Goal: Find specific page/section: Find specific page/section

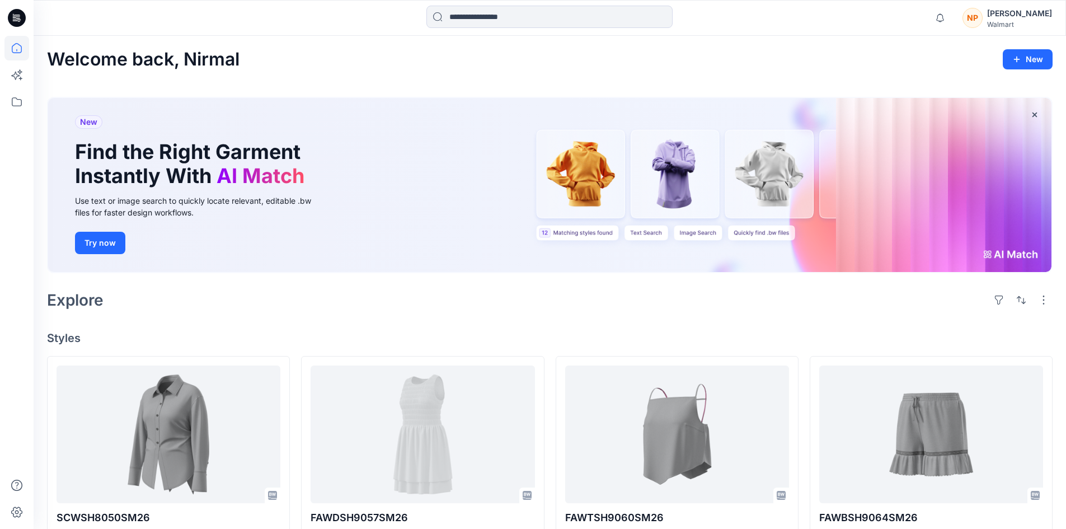
click at [23, 9] on icon at bounding box center [17, 18] width 18 height 36
click at [12, 20] on icon at bounding box center [17, 18] width 18 height 18
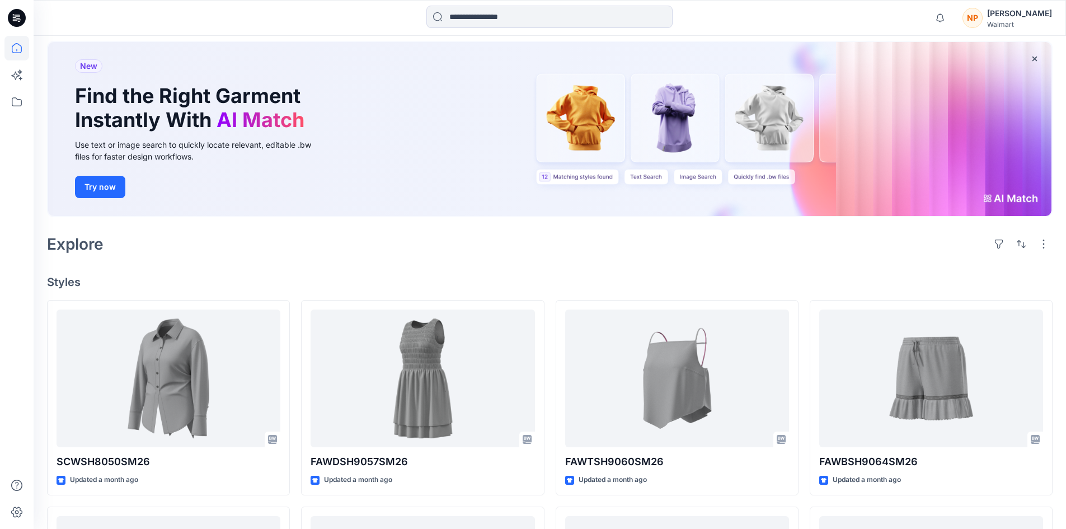
scroll to position [224, 0]
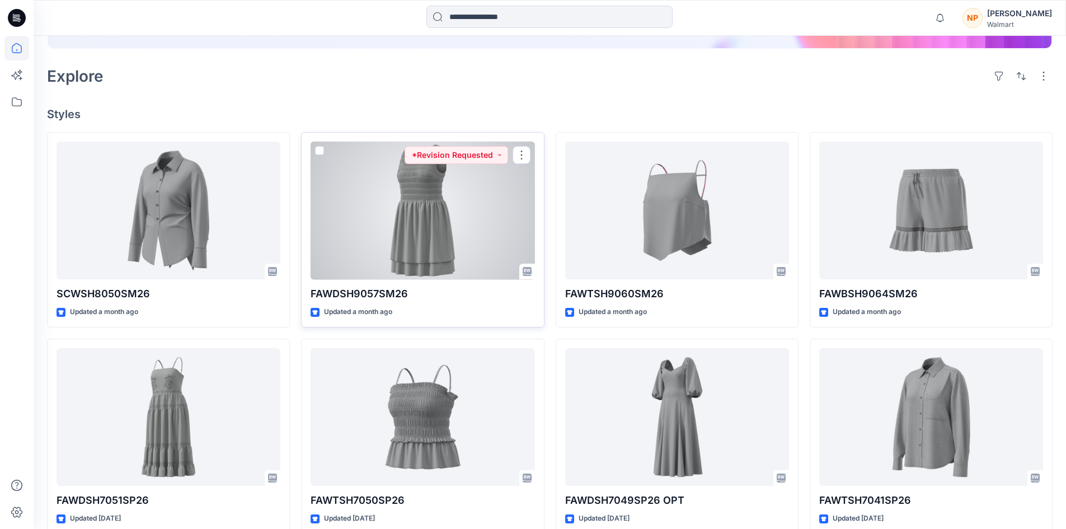
click at [465, 233] on div at bounding box center [423, 211] width 224 height 138
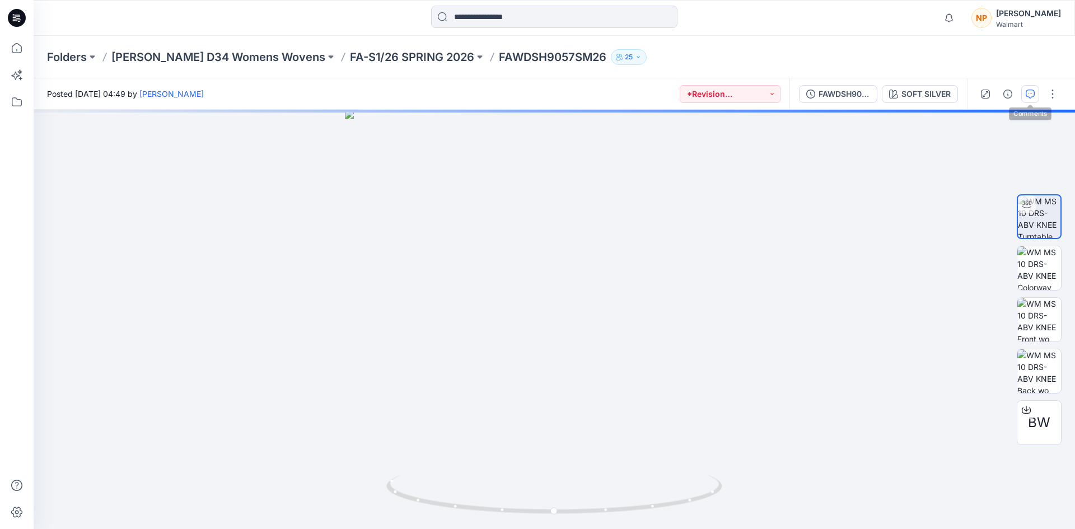
click at [1026, 90] on icon "button" at bounding box center [1029, 94] width 9 height 9
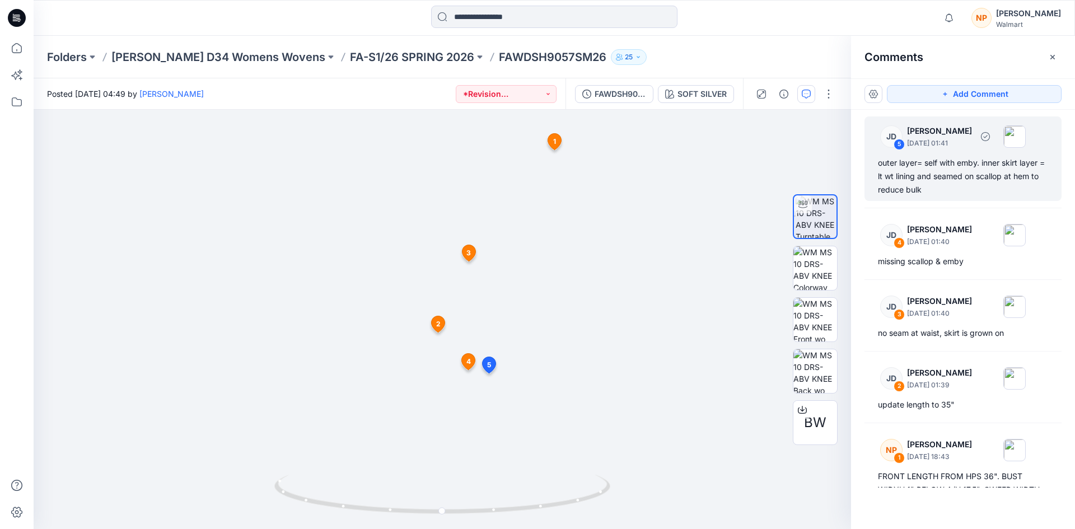
click at [928, 171] on div "outer layer= self with emby. inner skirt layer = lt wt lining and seamed on sca…" at bounding box center [963, 176] width 170 height 40
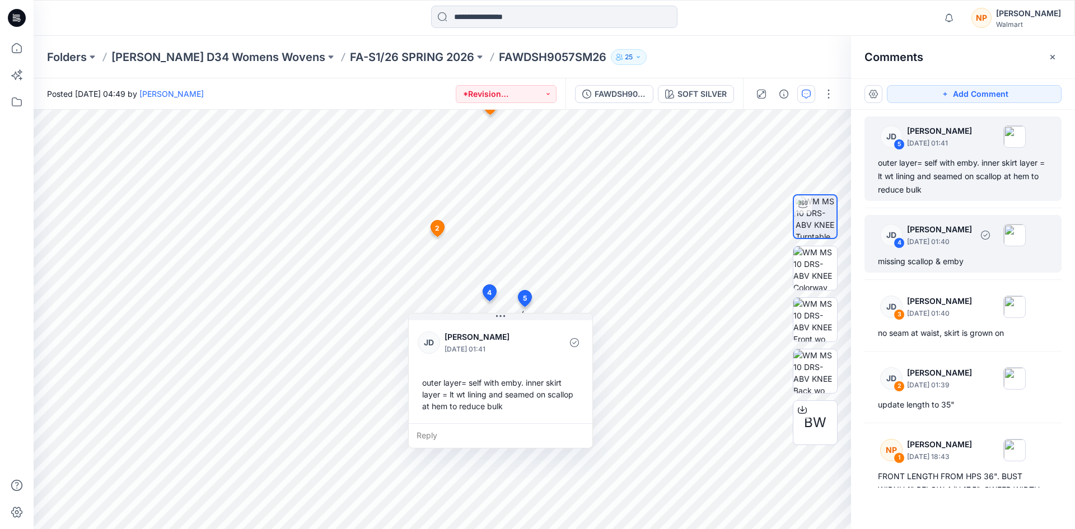
click at [926, 266] on div "missing scallop & emby" at bounding box center [963, 261] width 170 height 13
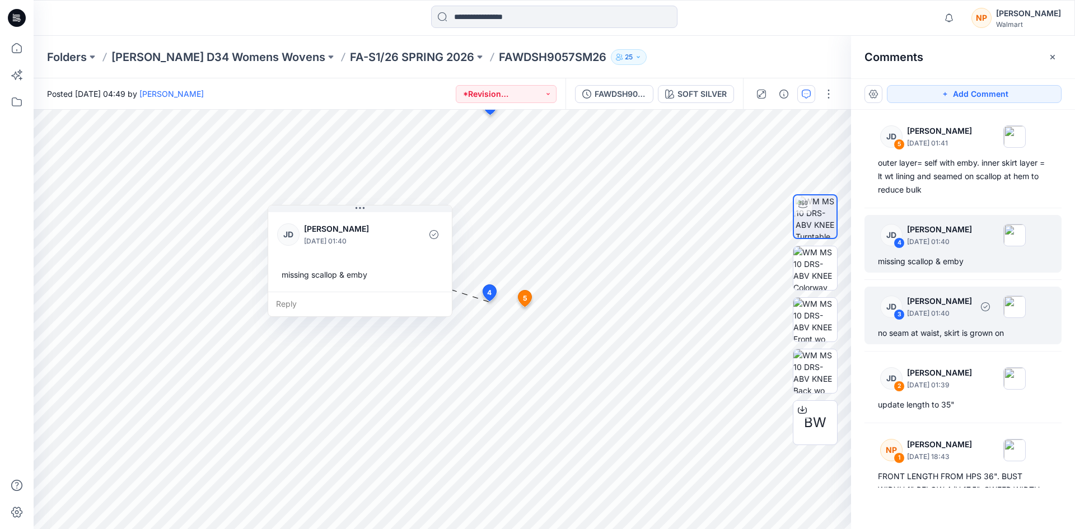
click at [937, 327] on div "no seam at waist, skirt is grown on" at bounding box center [963, 332] width 170 height 13
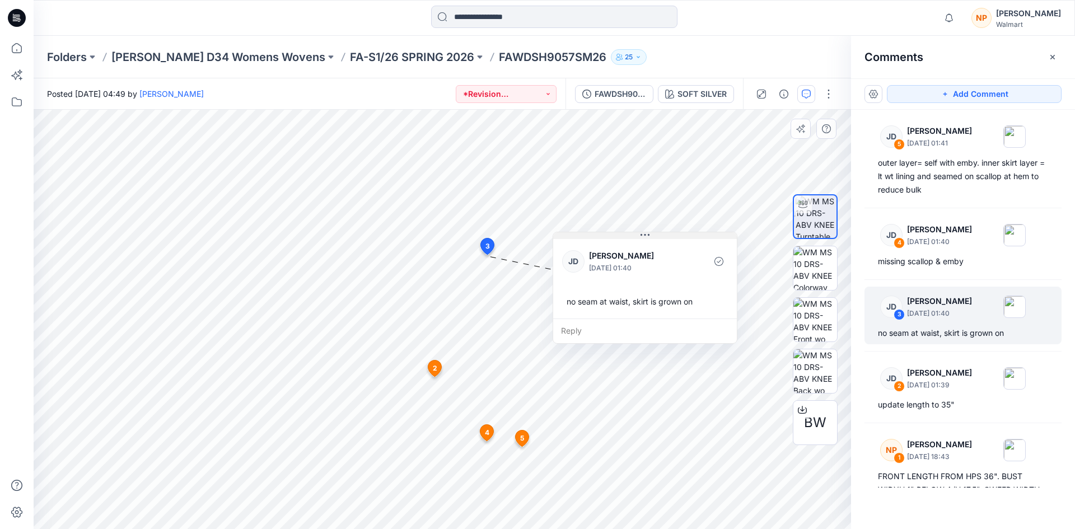
drag, startPoint x: 514, startPoint y: 265, endPoint x: 682, endPoint y: 237, distance: 170.3
click at [682, 237] on button at bounding box center [645, 235] width 184 height 7
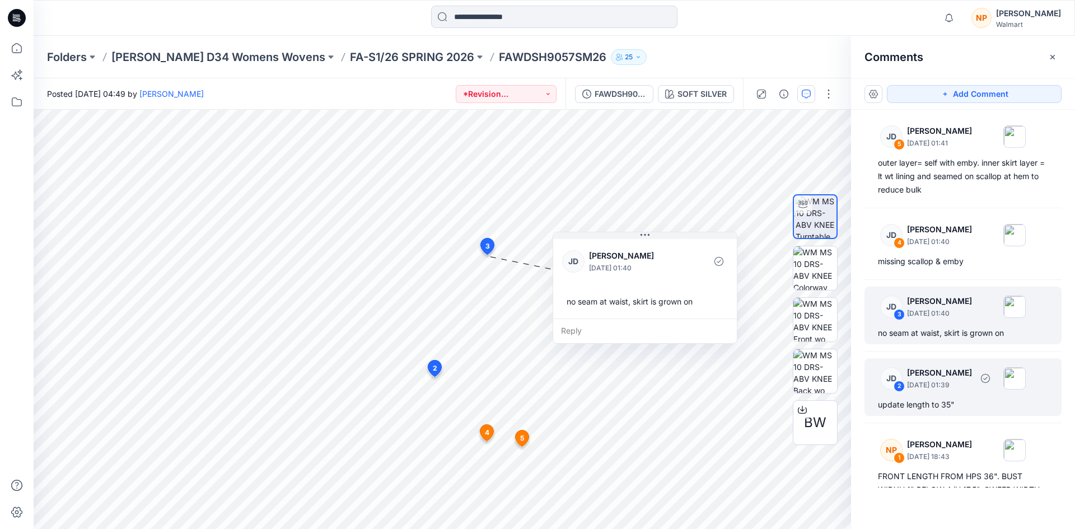
click at [949, 382] on p "[DATE] 01:39" at bounding box center [939, 384] width 65 height 11
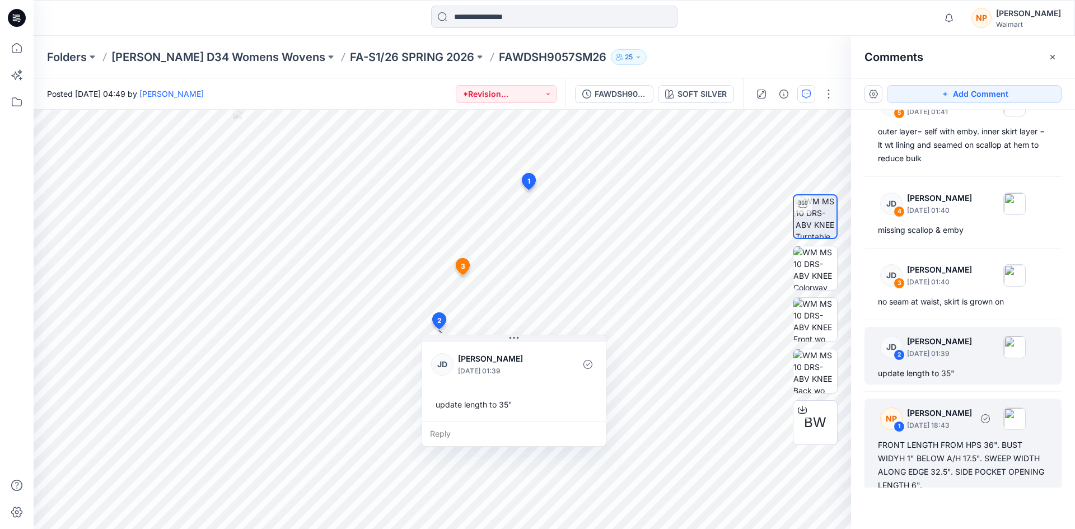
scroll to position [47, 0]
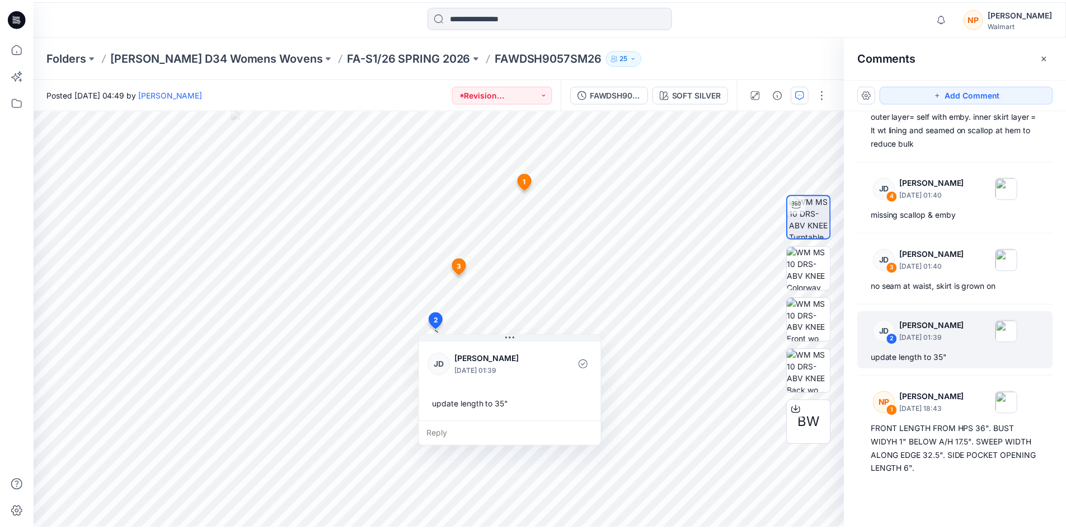
scroll to position [224, 0]
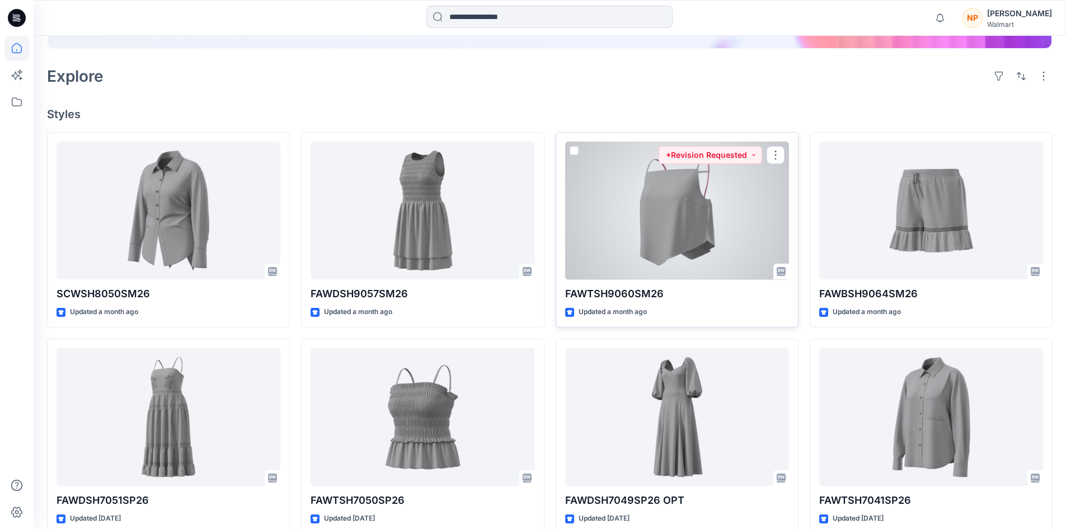
click at [683, 224] on div at bounding box center [677, 211] width 224 height 138
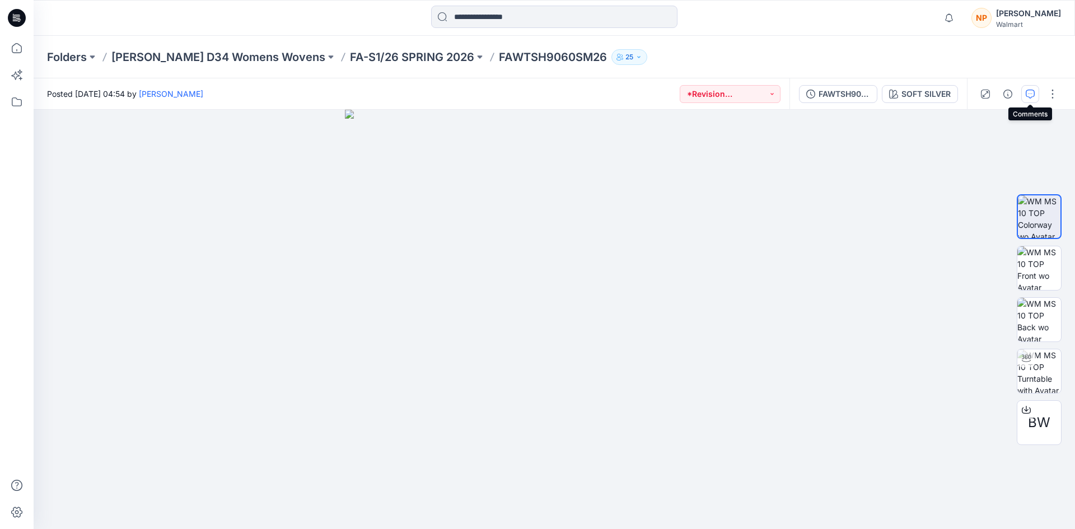
click at [1024, 95] on button "button" at bounding box center [1030, 94] width 18 height 18
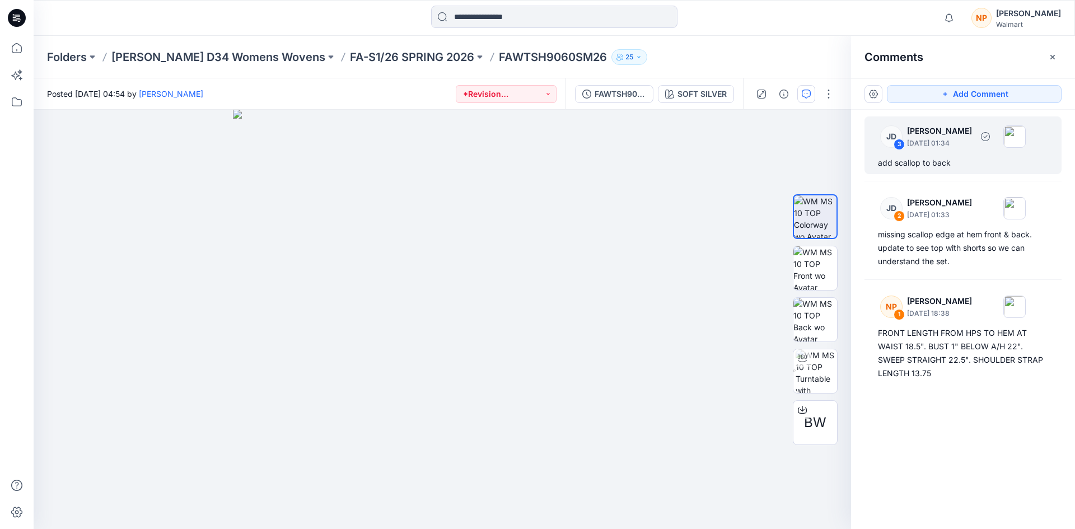
click at [940, 166] on div "add scallop to back" at bounding box center [963, 162] width 170 height 13
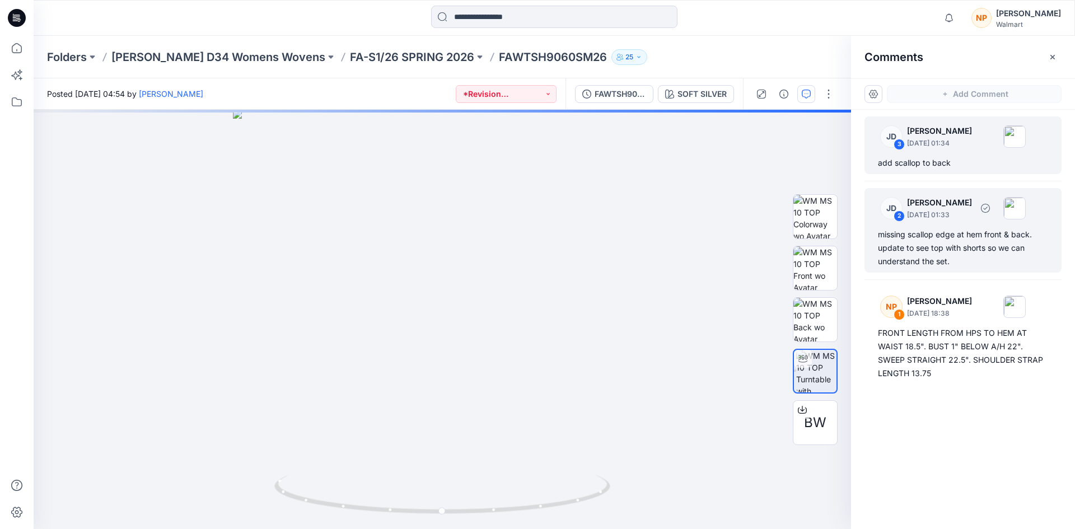
click at [936, 254] on div "missing scallop edge at hem front & back. update to see top with shorts so we c…" at bounding box center [963, 248] width 170 height 40
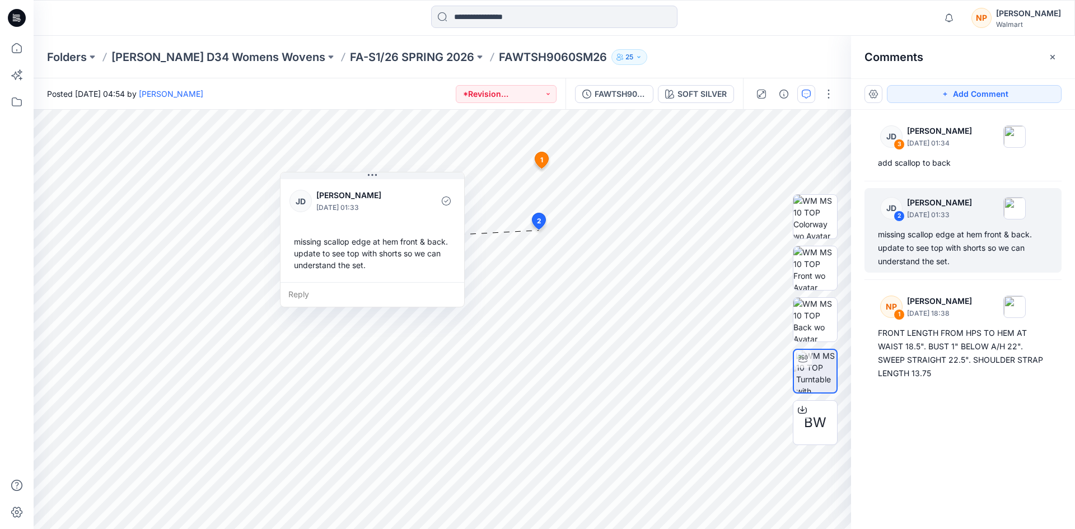
click at [12, 17] on icon at bounding box center [17, 18] width 18 height 18
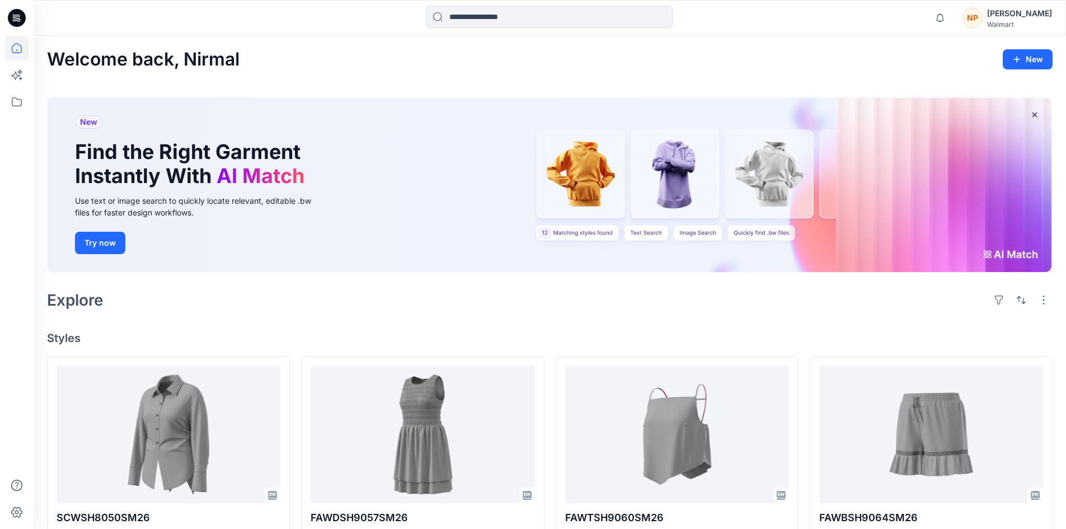
click at [13, 18] on icon at bounding box center [17, 18] width 18 height 18
click at [12, 20] on icon at bounding box center [17, 18] width 18 height 18
click at [22, 20] on icon at bounding box center [17, 18] width 18 height 18
click at [14, 13] on icon at bounding box center [17, 18] width 18 height 18
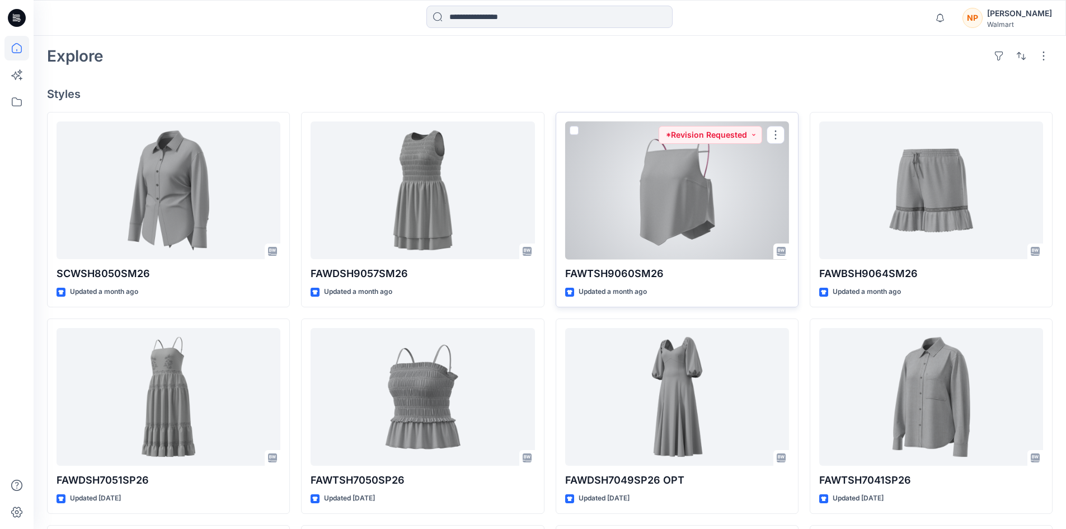
scroll to position [280, 0]
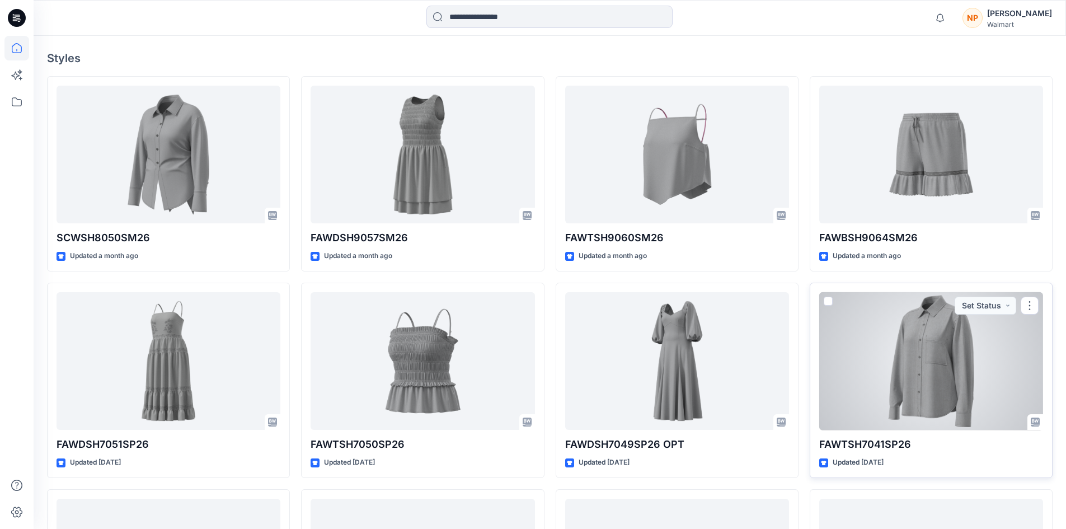
click at [927, 372] on div at bounding box center [931, 361] width 224 height 138
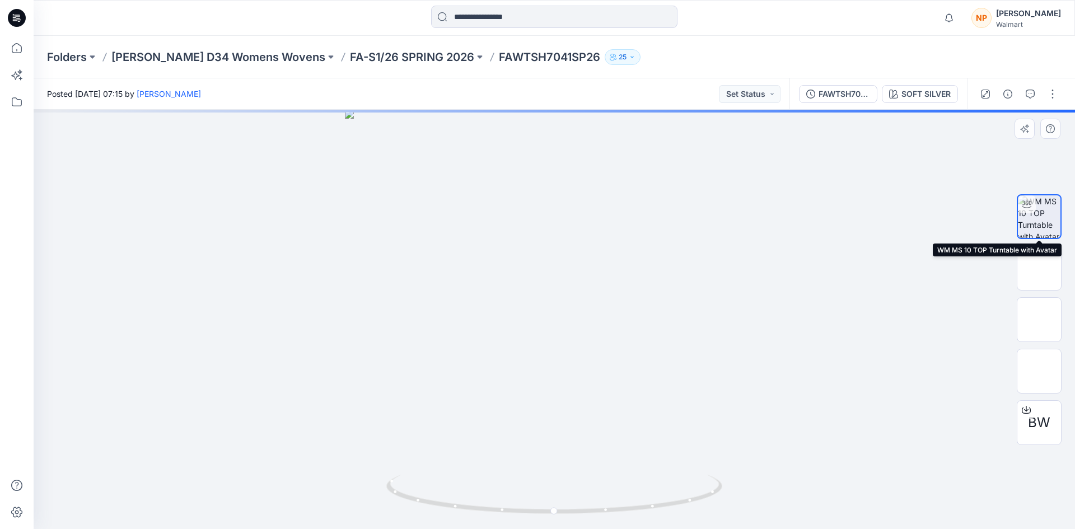
click at [1038, 221] on img at bounding box center [1038, 216] width 43 height 43
drag, startPoint x: 562, startPoint y: 223, endPoint x: 556, endPoint y: 390, distance: 166.4
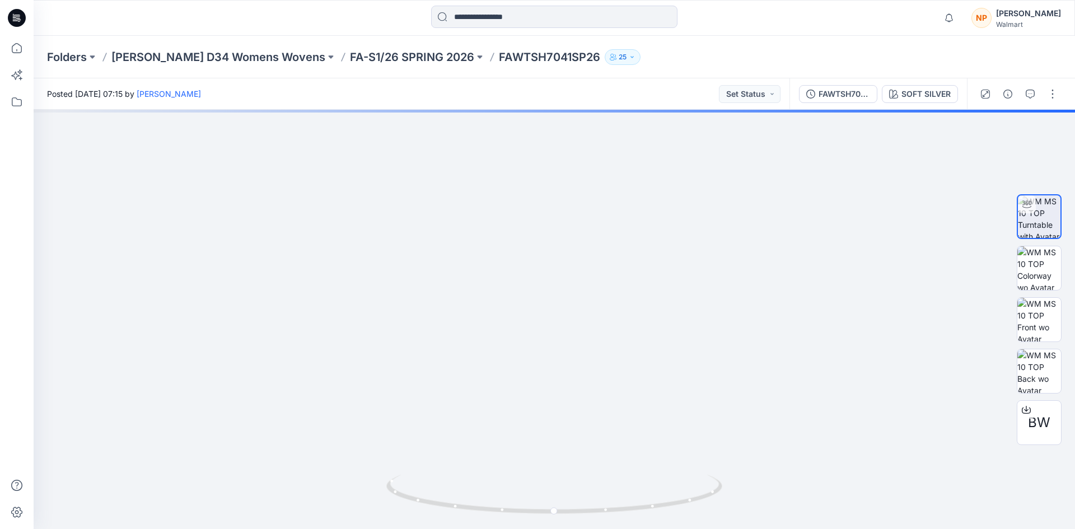
click at [17, 18] on icon at bounding box center [18, 18] width 4 height 1
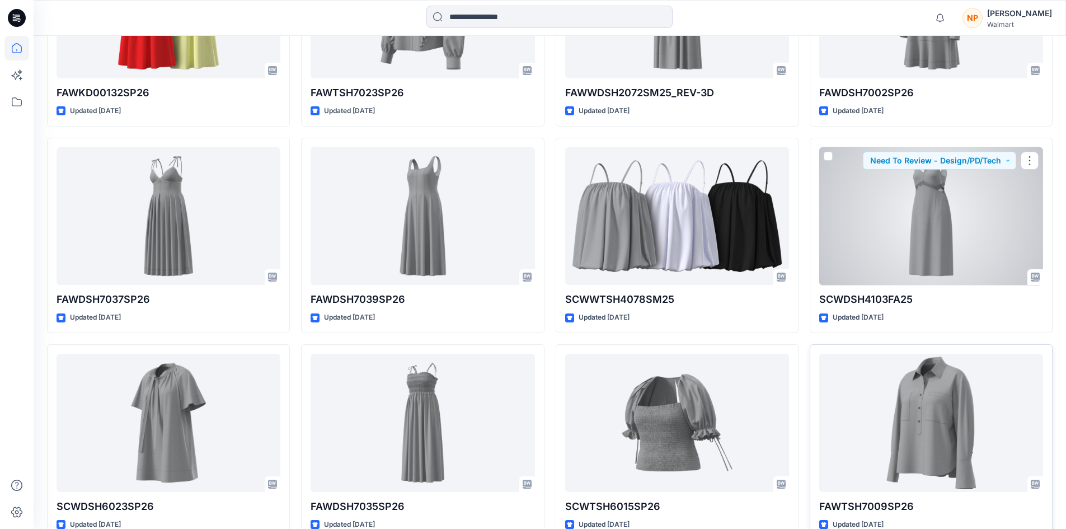
scroll to position [1501, 0]
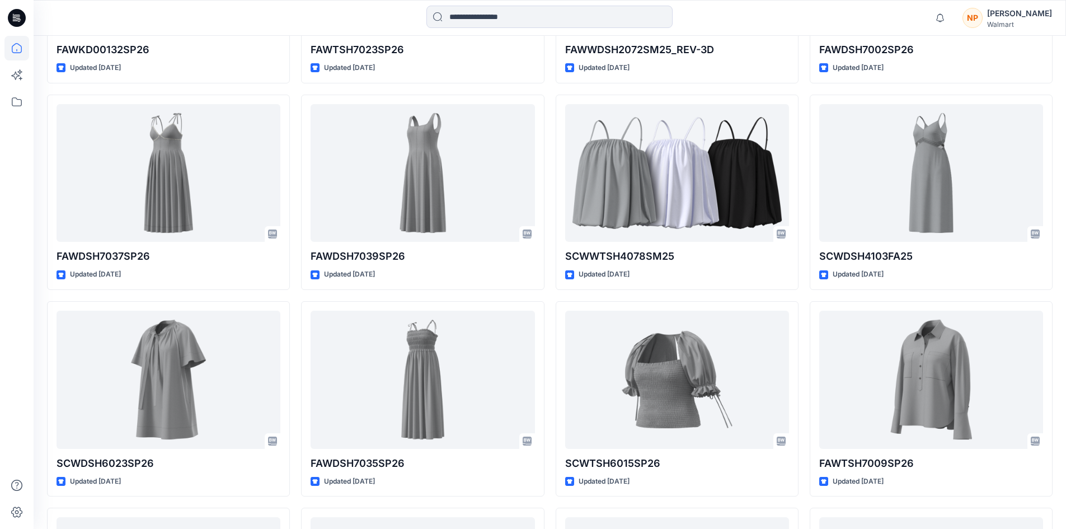
click at [13, 18] on icon at bounding box center [17, 18] width 18 height 18
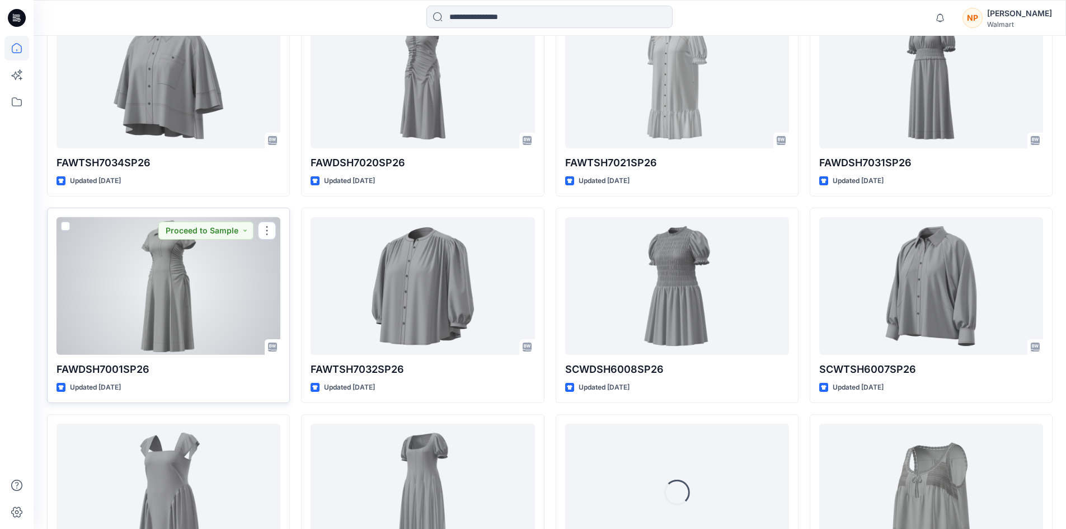
scroll to position [2349, 0]
